Goal: Check status: Check status

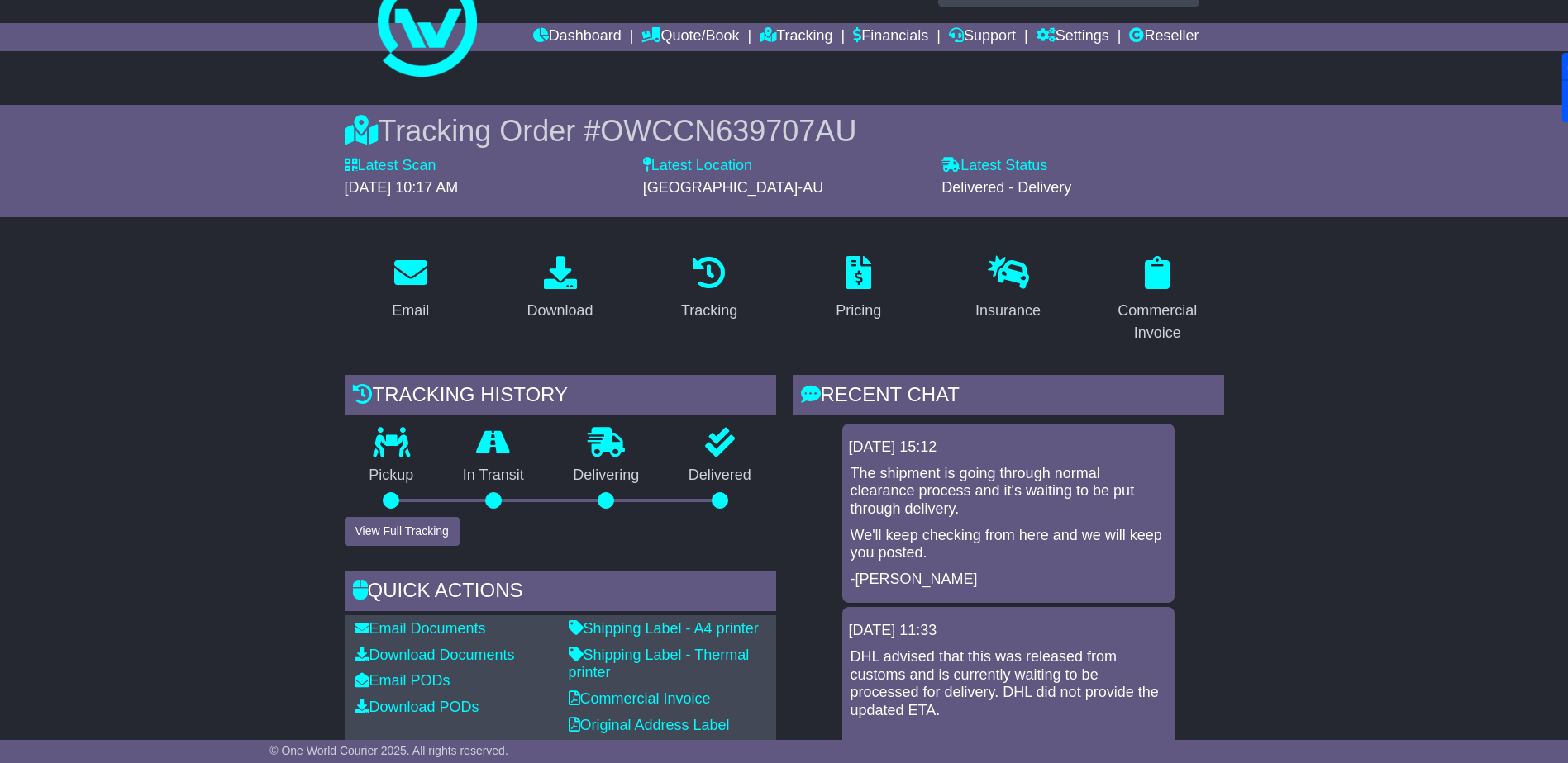
scroll to position [34, 0]
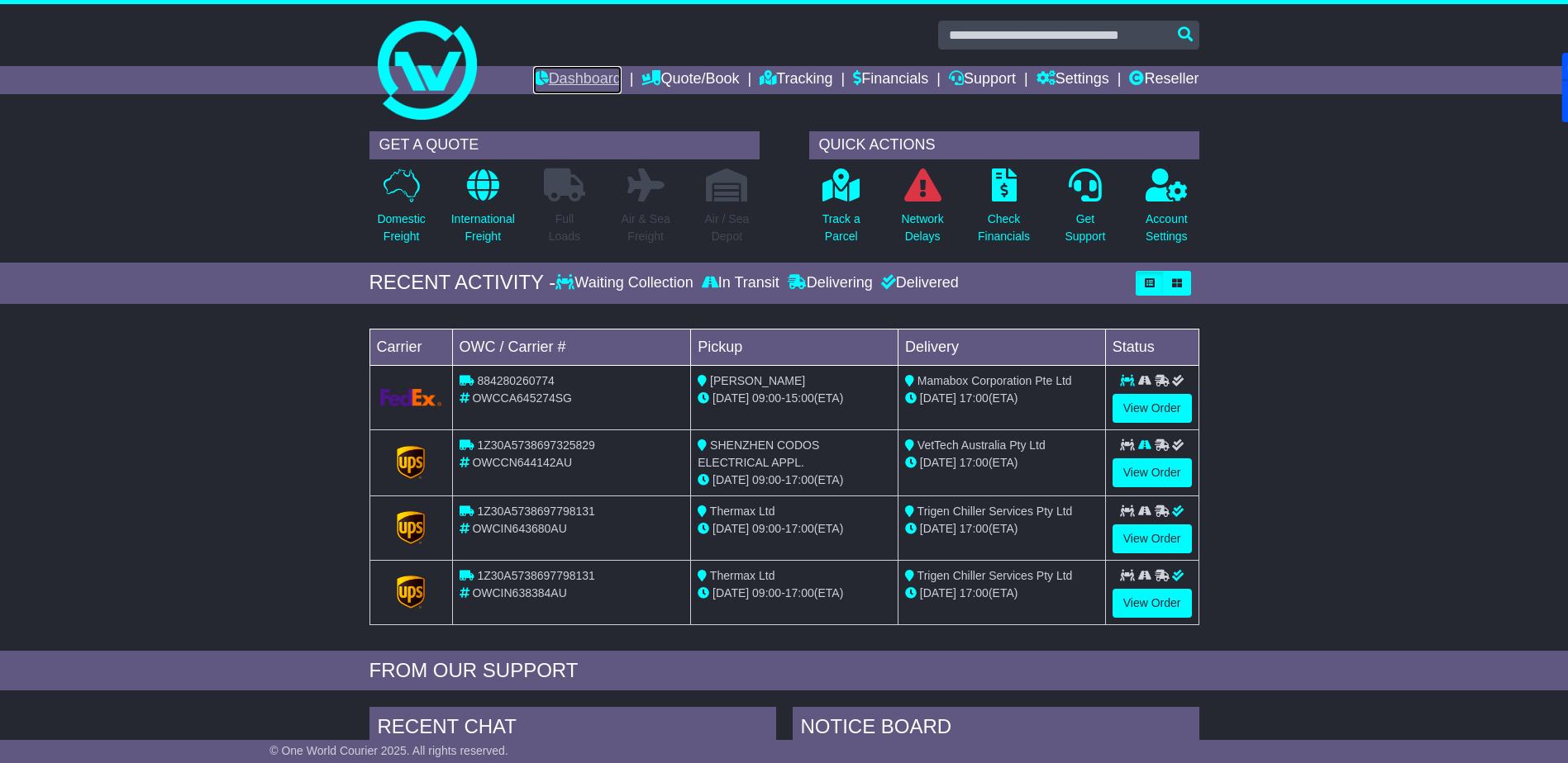
click at [555, 81] on link "Dashboard" at bounding box center [577, 81] width 88 height 28
